Goal: Book appointment/travel/reservation

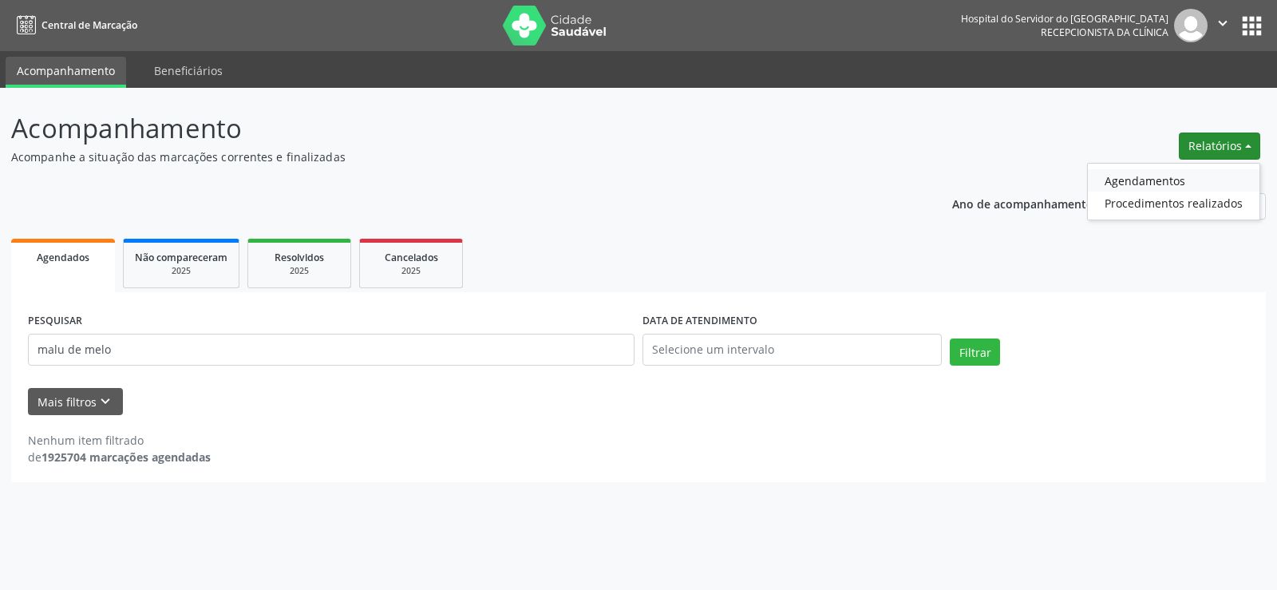
click at [1143, 183] on link "Agendamentos" at bounding box center [1174, 180] width 172 height 22
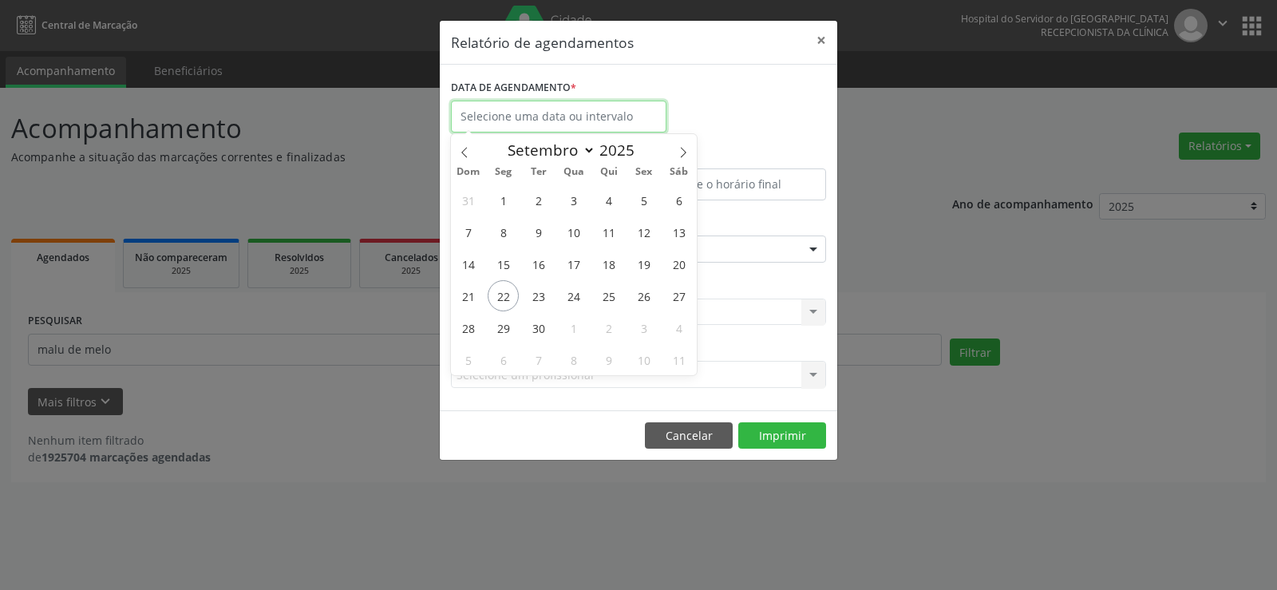
click at [559, 114] on input "text" at bounding box center [558, 117] width 215 height 32
click at [505, 295] on span "22" at bounding box center [503, 295] width 31 height 31
type input "[DATE]"
click at [505, 294] on span "22" at bounding box center [503, 295] width 31 height 31
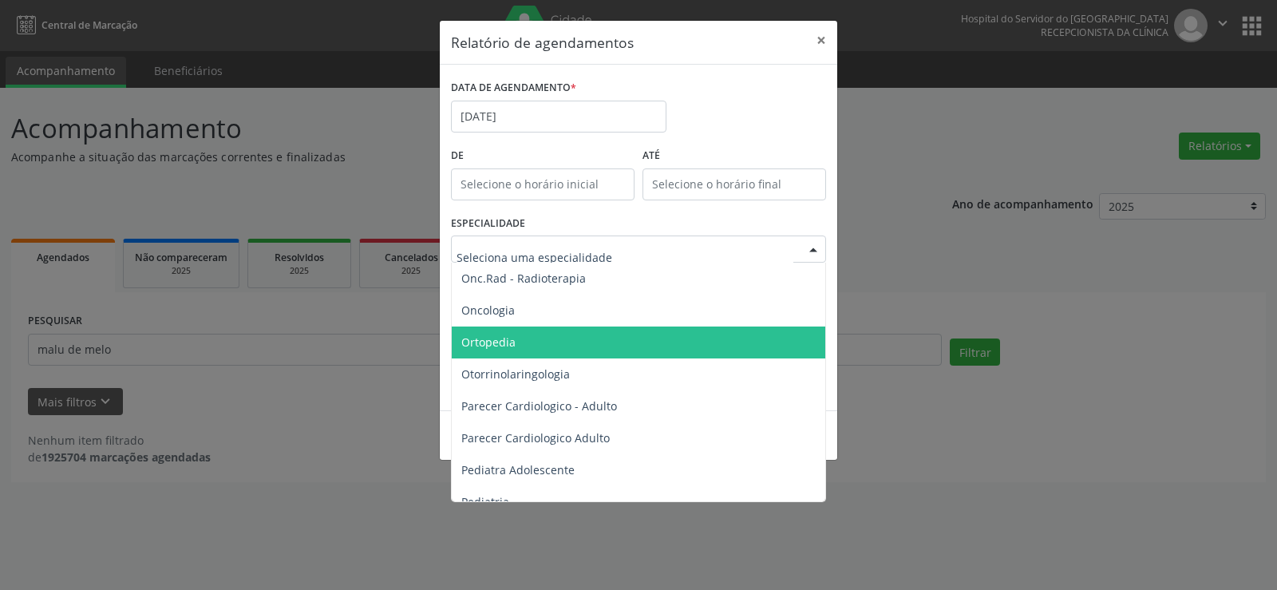
scroll to position [2154, 0]
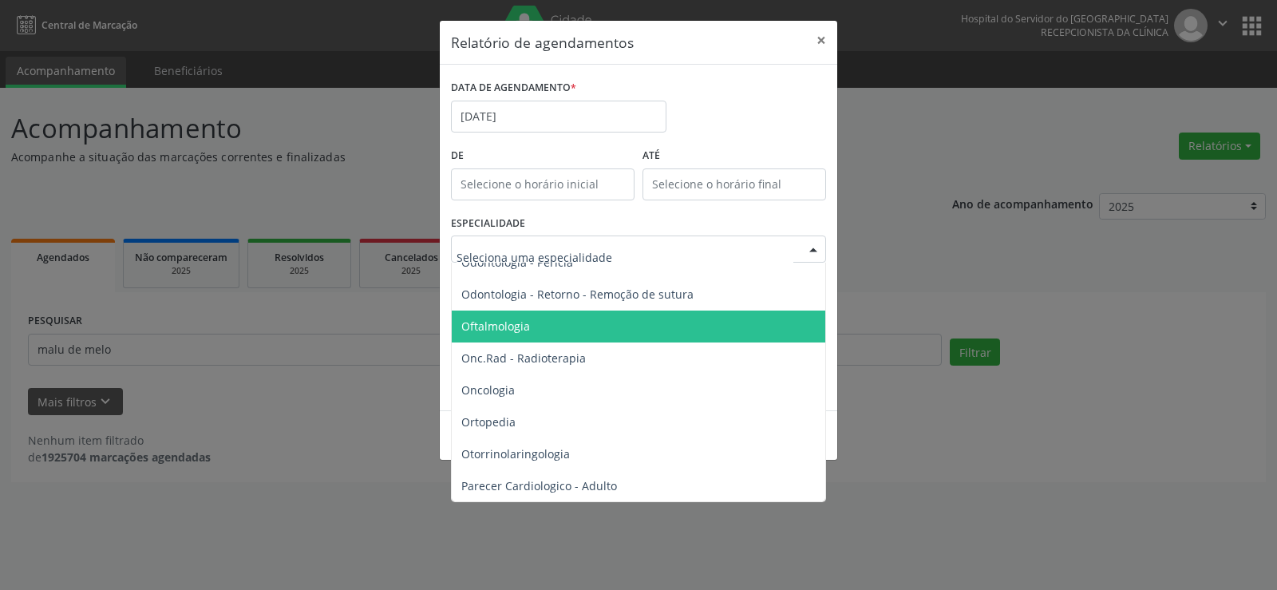
click at [521, 324] on span "Oftalmologia" at bounding box center [495, 325] width 69 height 15
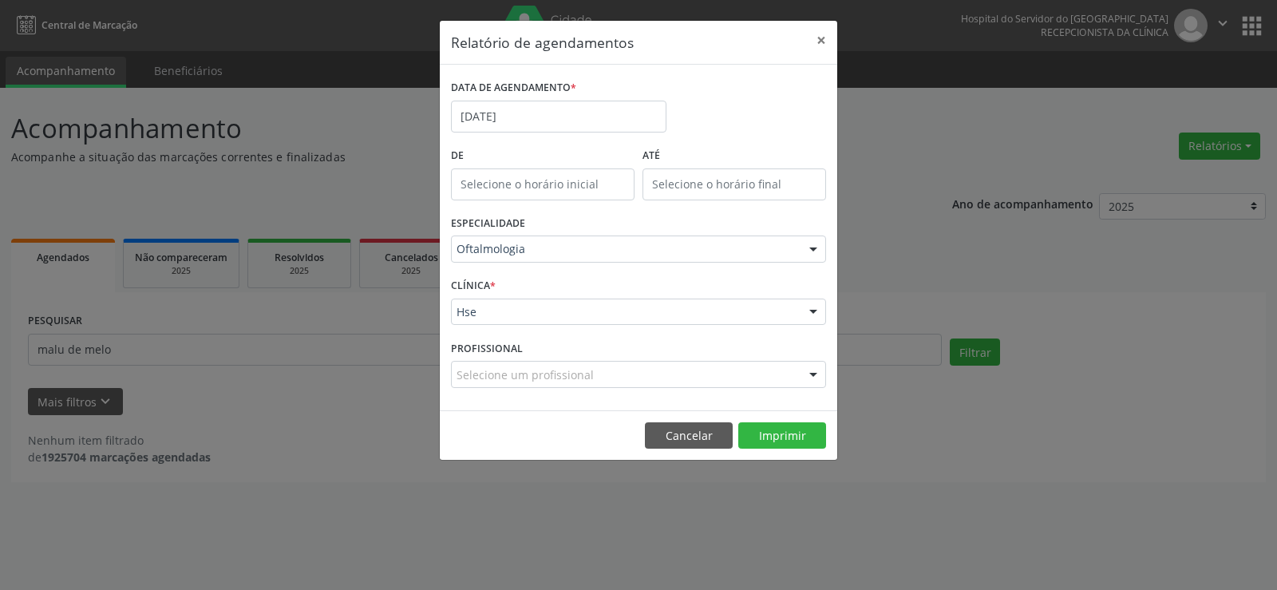
click at [528, 292] on div "CLÍNICA * Hse Hse Nenhum resultado encontrado para: " " Não há nenhuma opção pa…" at bounding box center [638, 305] width 383 height 62
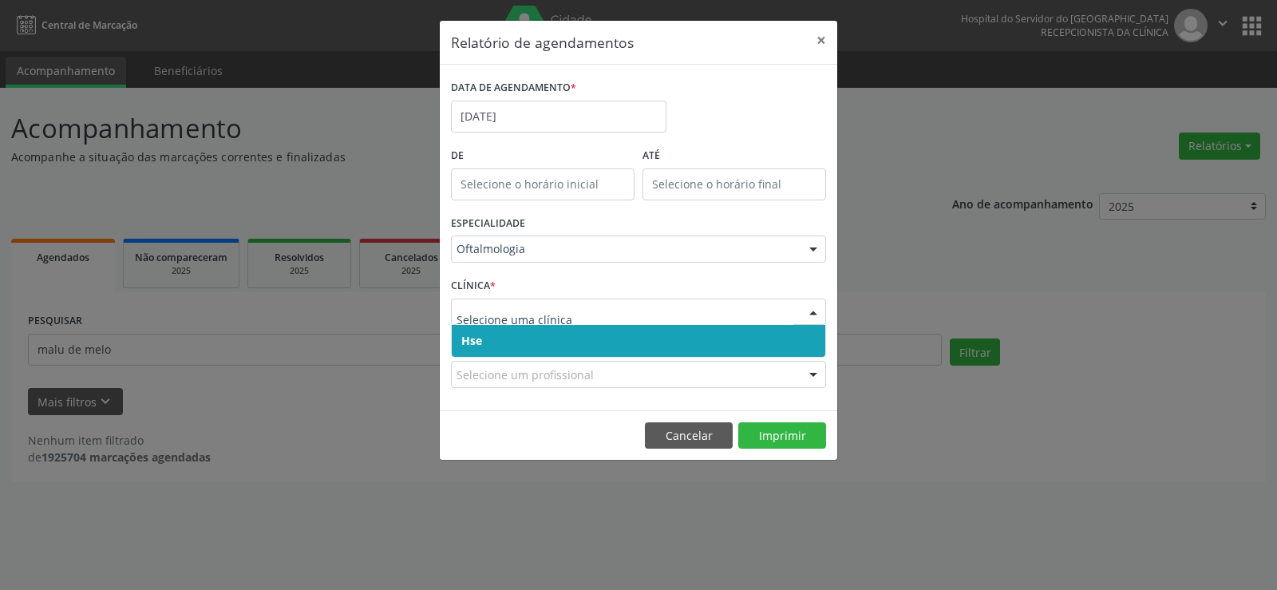
drag, startPoint x: 537, startPoint y: 338, endPoint x: 541, endPoint y: 302, distance: 36.1
click at [537, 330] on span "Hse" at bounding box center [638, 341] width 373 height 32
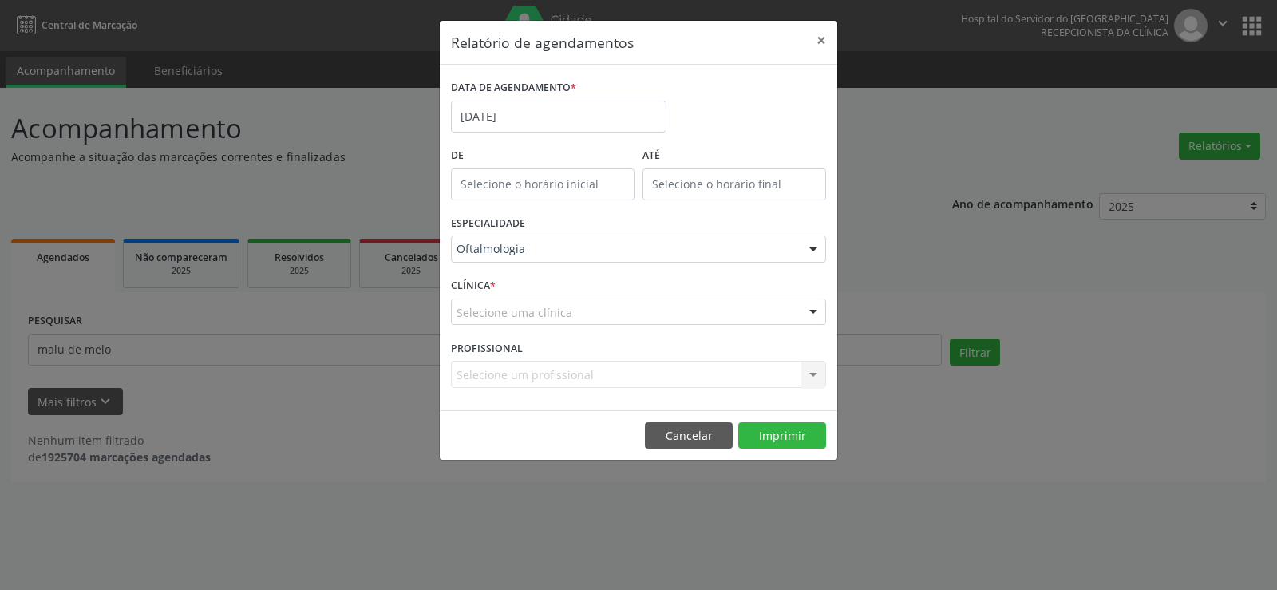
click at [543, 297] on div "CLÍNICA * Selecione uma clínica Hse Nenhum resultado encontrado para: " " Não h…" at bounding box center [638, 305] width 383 height 62
click at [539, 325] on div "Selecione uma clínica Hse Nenhum resultado encontrado para: " " Não há nenhuma …" at bounding box center [638, 311] width 375 height 27
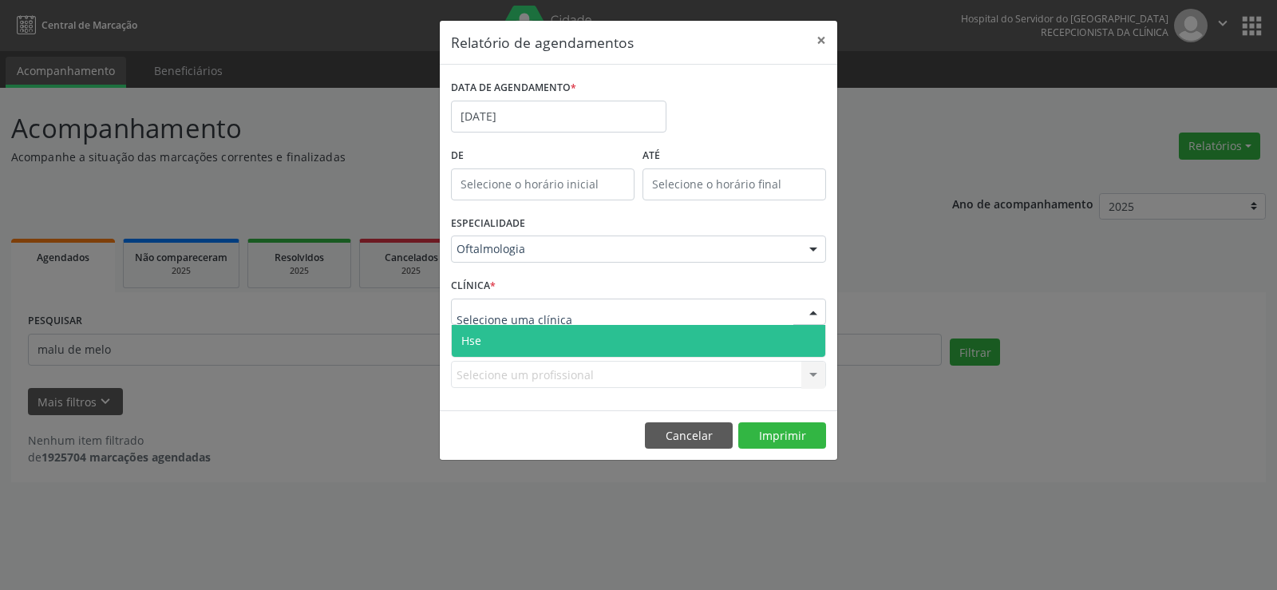
click at [531, 332] on span "Hse" at bounding box center [638, 341] width 373 height 32
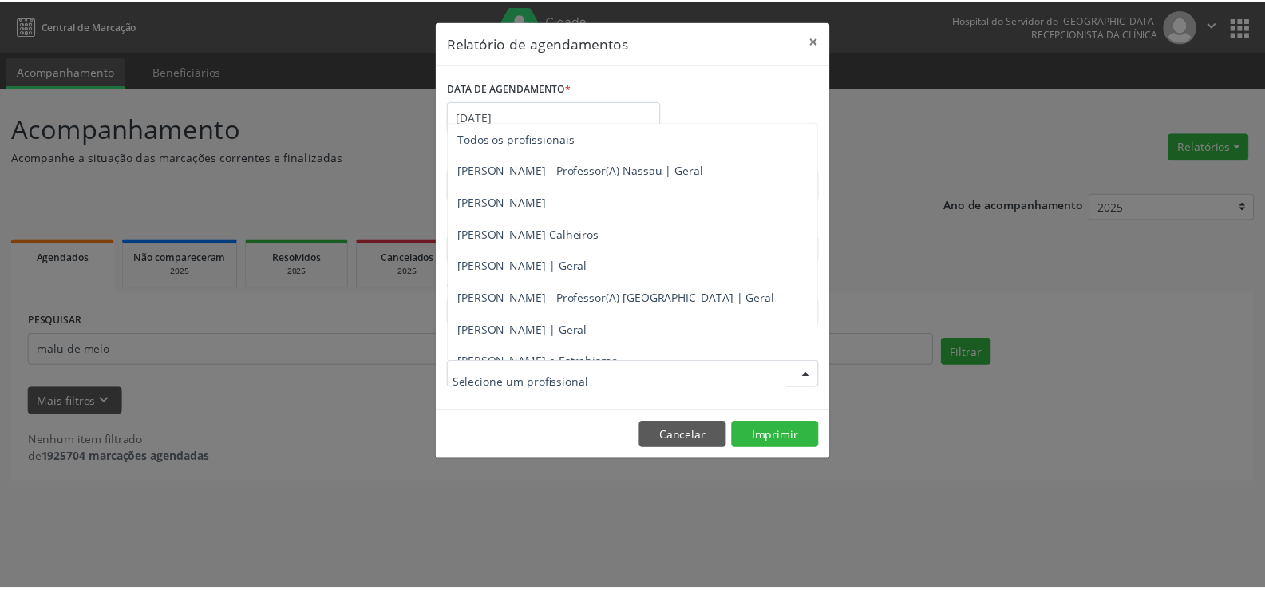
scroll to position [176, 0]
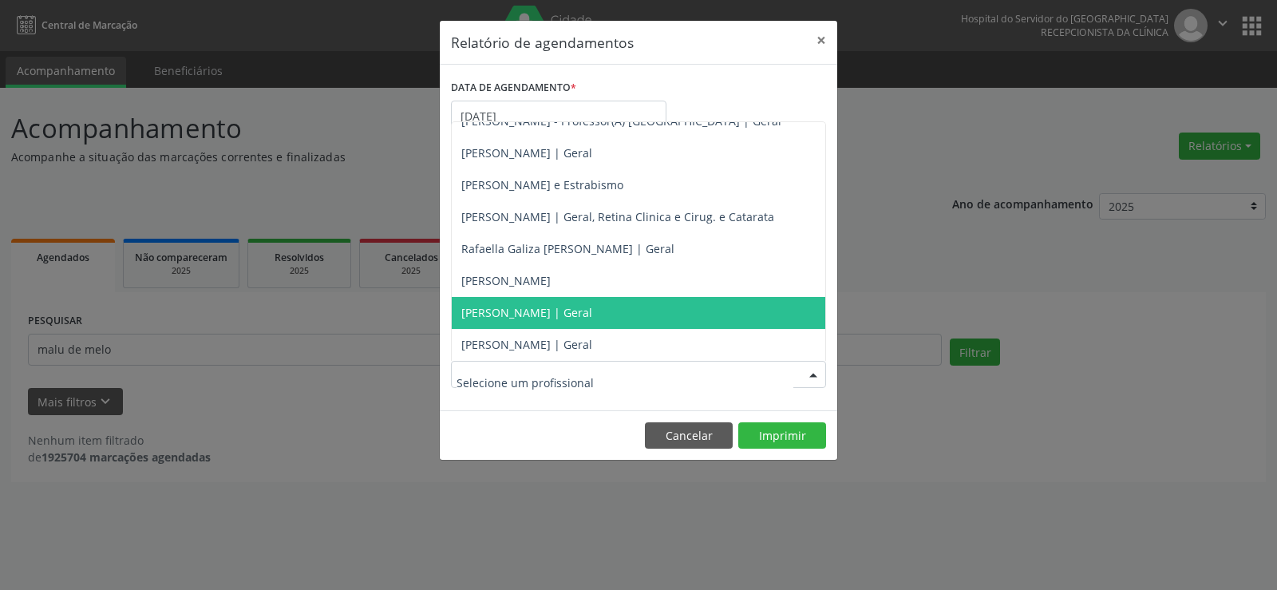
click at [527, 312] on span "[PERSON_NAME] | Geral" at bounding box center [526, 312] width 131 height 15
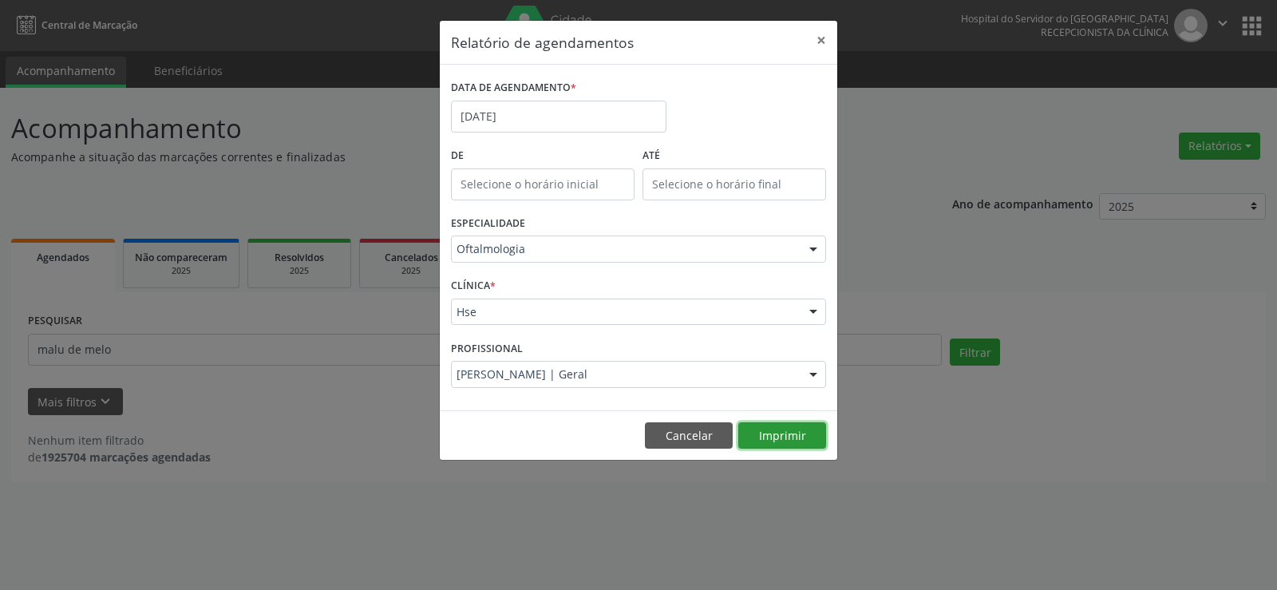
click at [774, 436] on button "Imprimir" at bounding box center [782, 435] width 88 height 27
click at [822, 38] on button "×" at bounding box center [821, 40] width 32 height 39
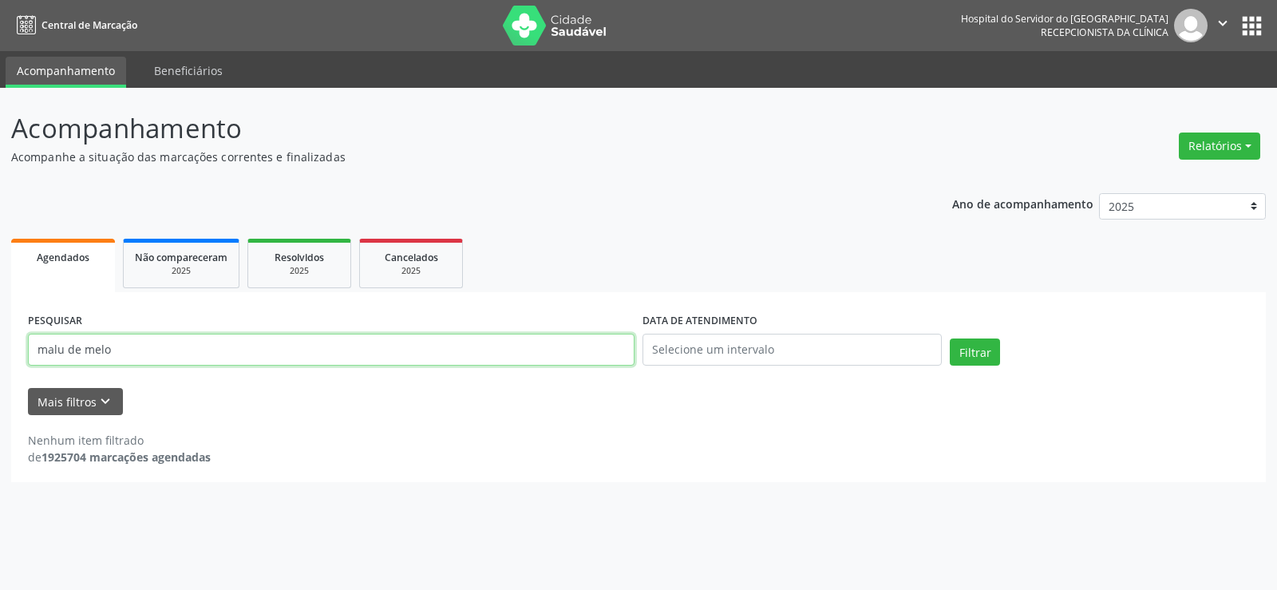
click at [120, 350] on input "malu de melo" at bounding box center [331, 350] width 606 height 32
type input "m"
type input "[PERSON_NAME]"
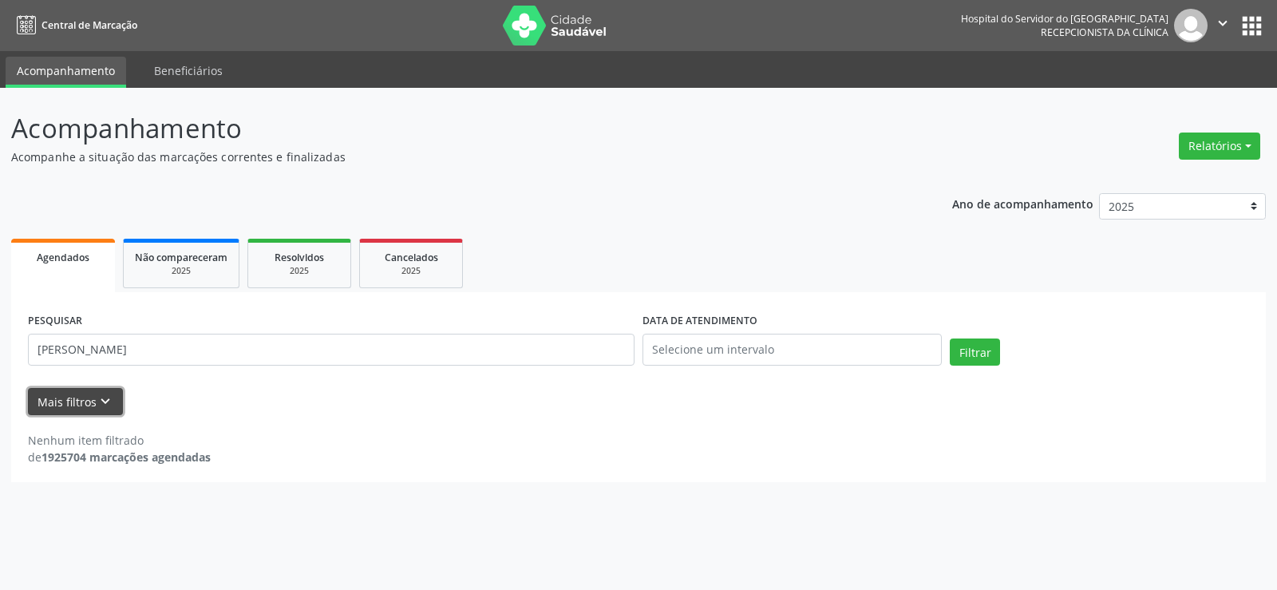
click at [64, 409] on button "Mais filtros keyboard_arrow_down" at bounding box center [75, 402] width 95 height 28
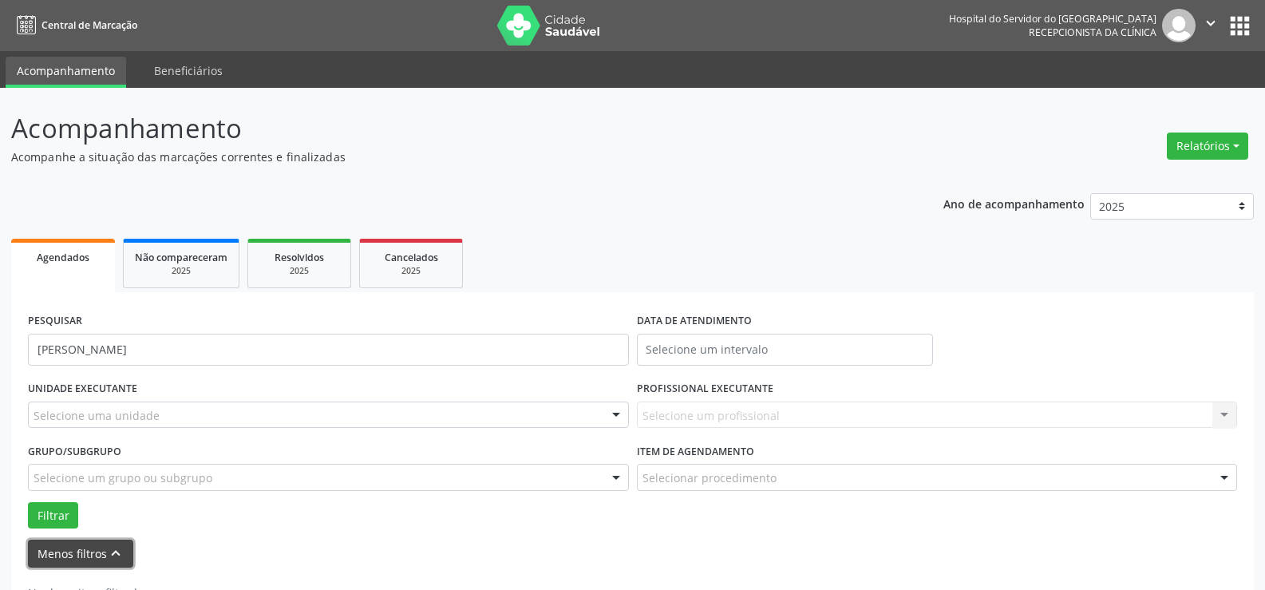
scroll to position [56, 0]
